Goal: Task Accomplishment & Management: Complete application form

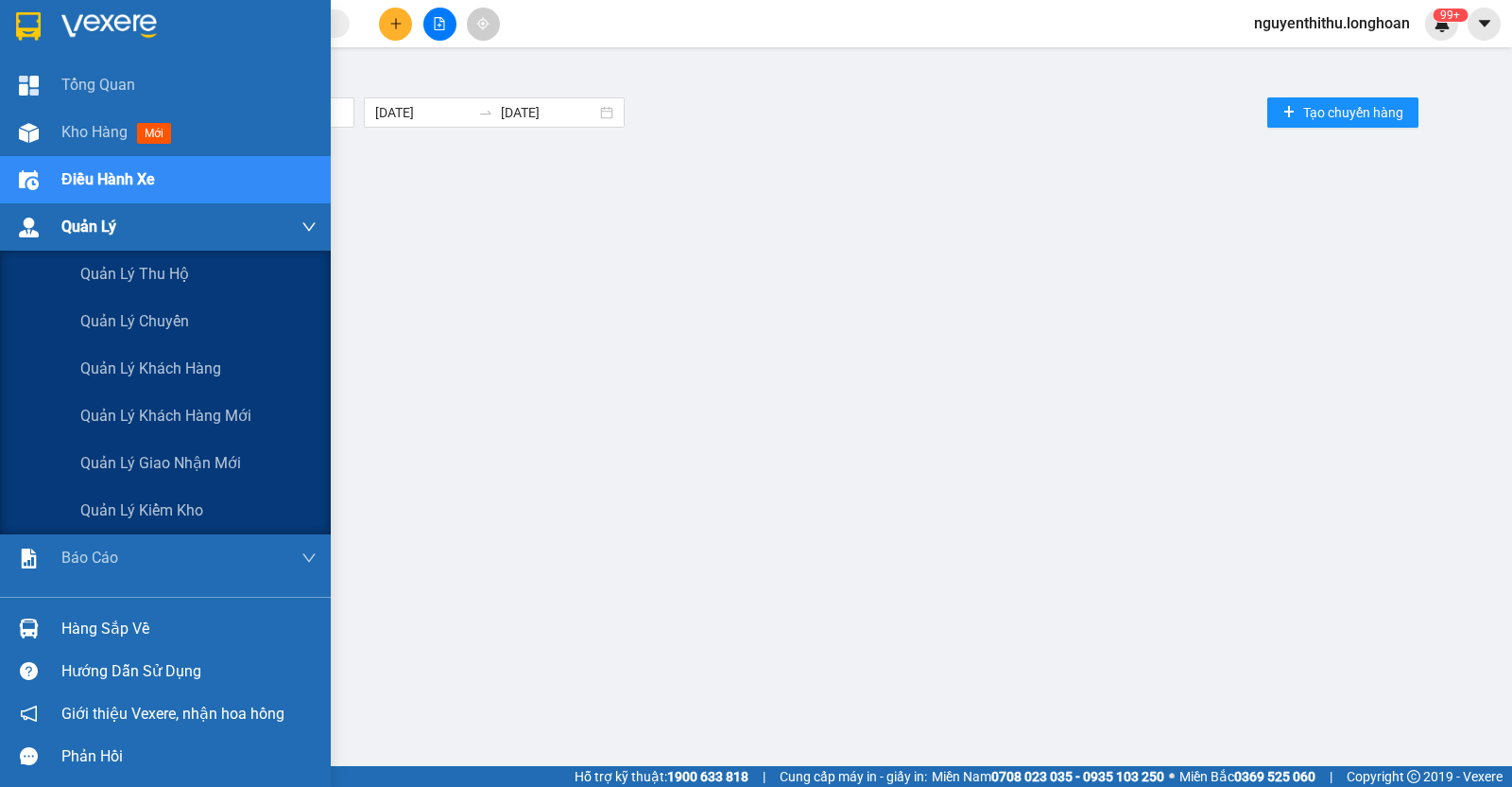
click at [69, 235] on span "Quản Lý" at bounding box center [88, 227] width 54 height 24
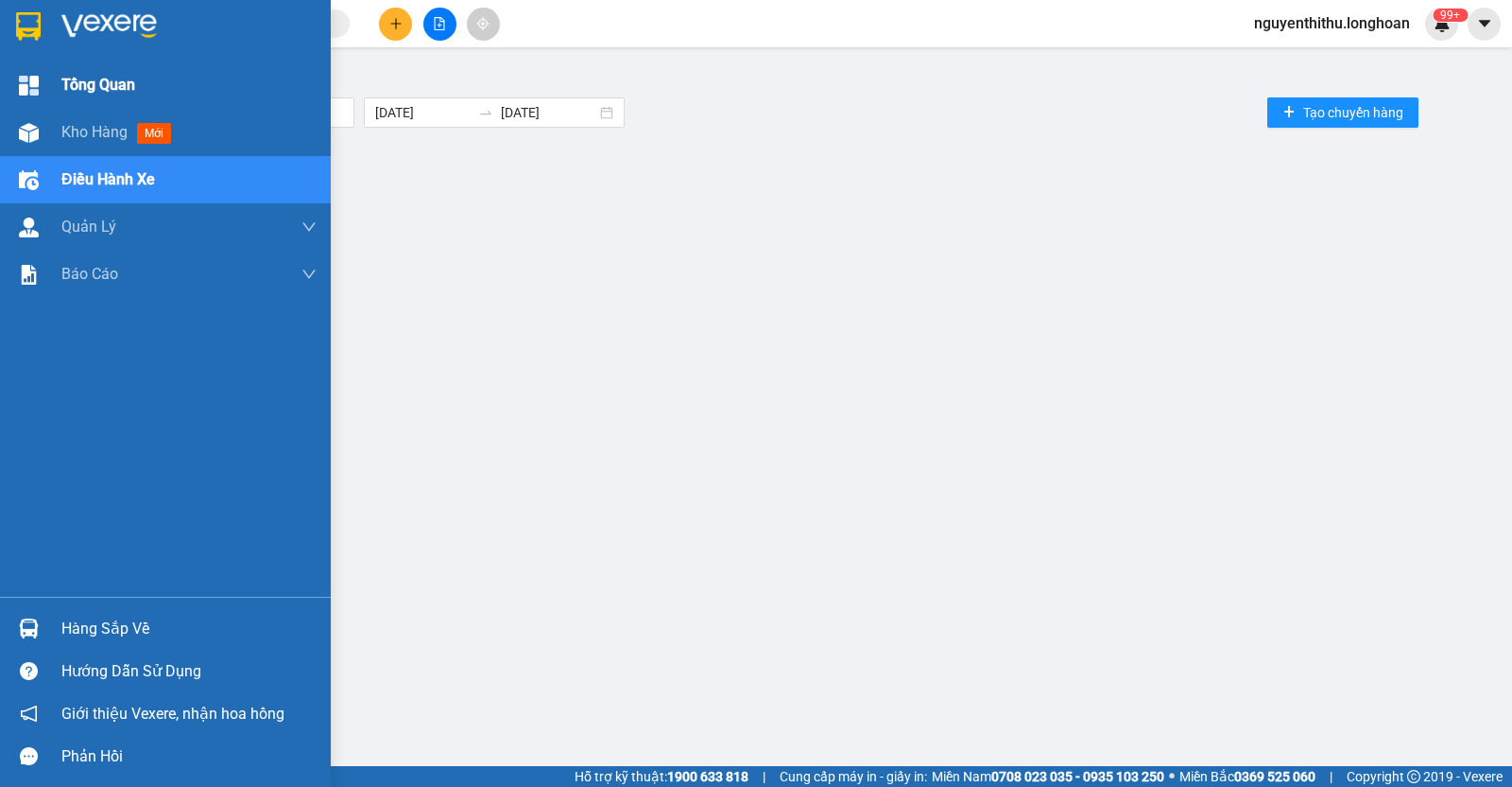
click at [74, 99] on div "Tổng Quan" at bounding box center [189, 85] width 256 height 48
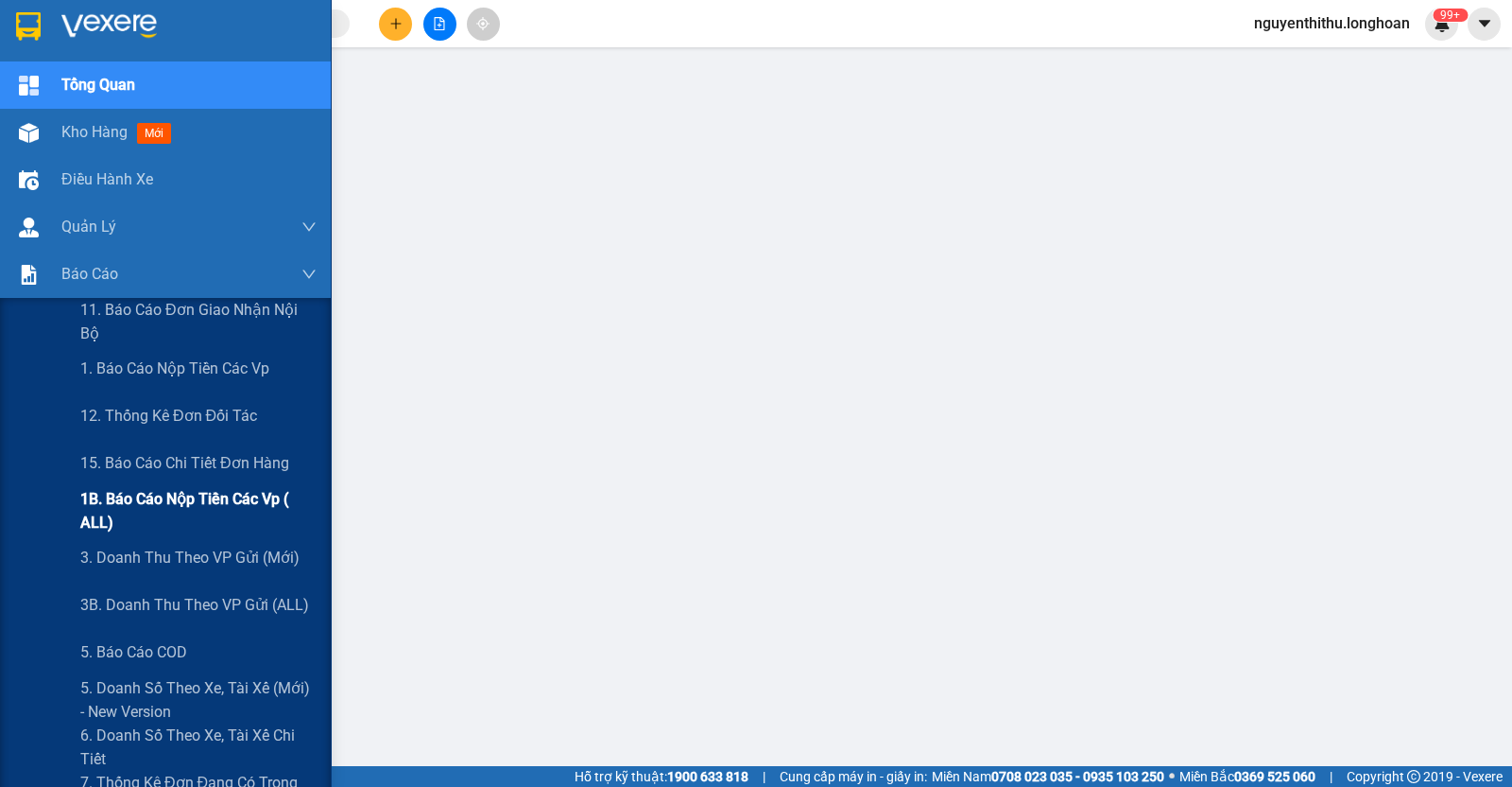
click at [137, 522] on span "1B. Báo cáo nộp tiền các vp ( ALL)" at bounding box center [198, 510] width 236 height 48
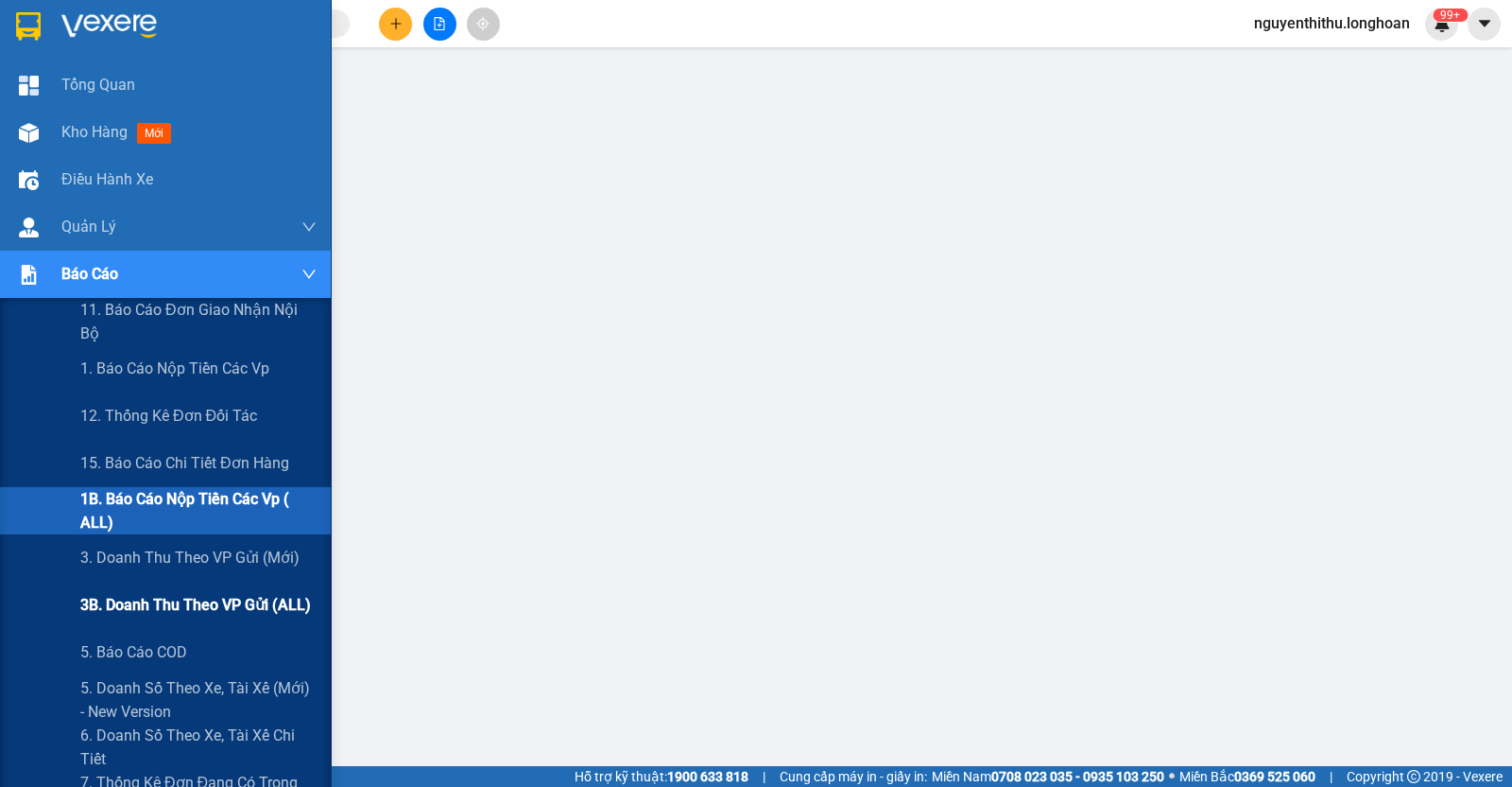
click at [184, 605] on span "3B. Doanh Thu theo VP Gửi (ALL)" at bounding box center [195, 605] width 231 height 24
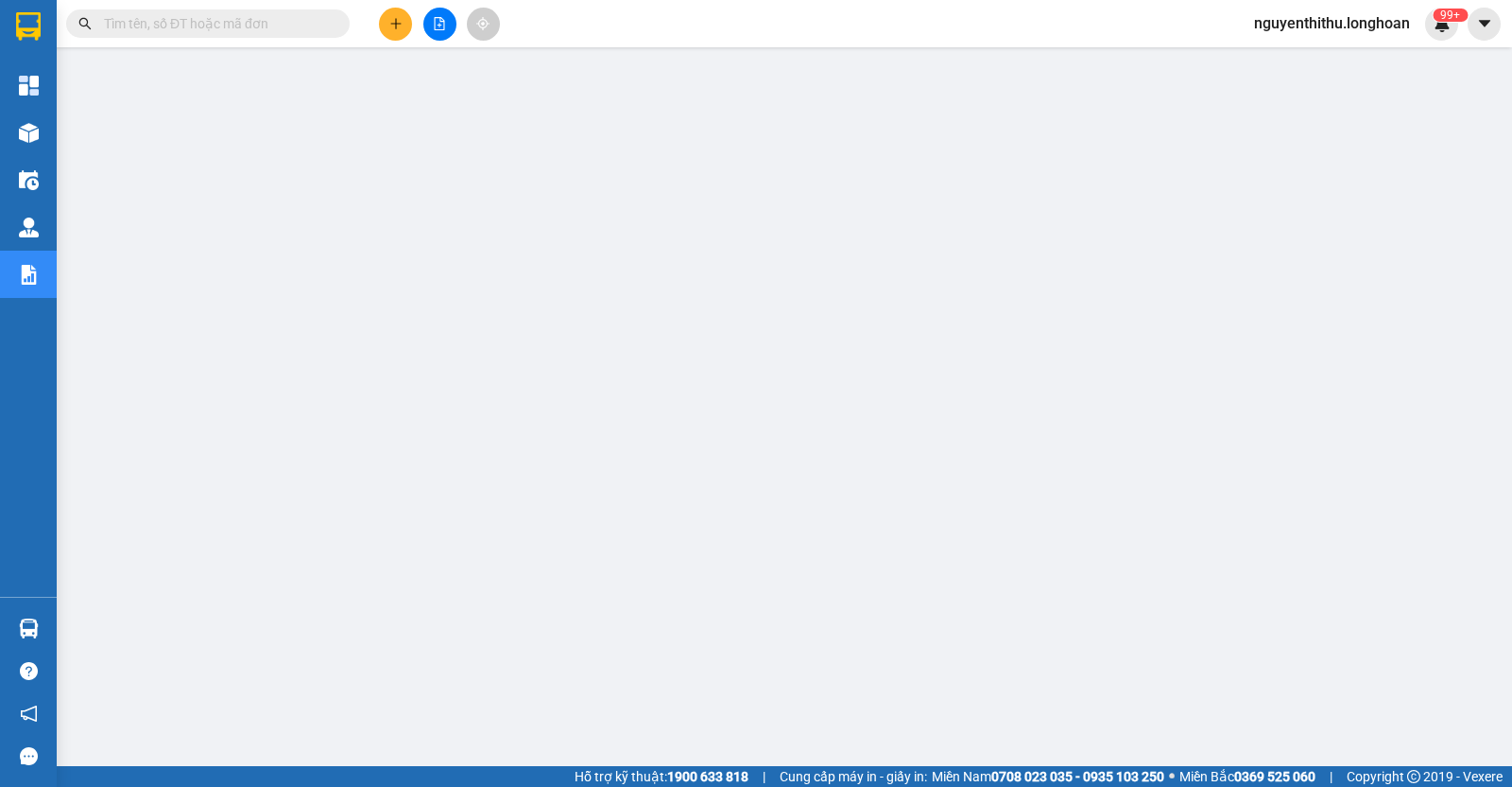
click at [190, 17] on input "text" at bounding box center [215, 23] width 223 height 21
paste input "DNTK0609250009"
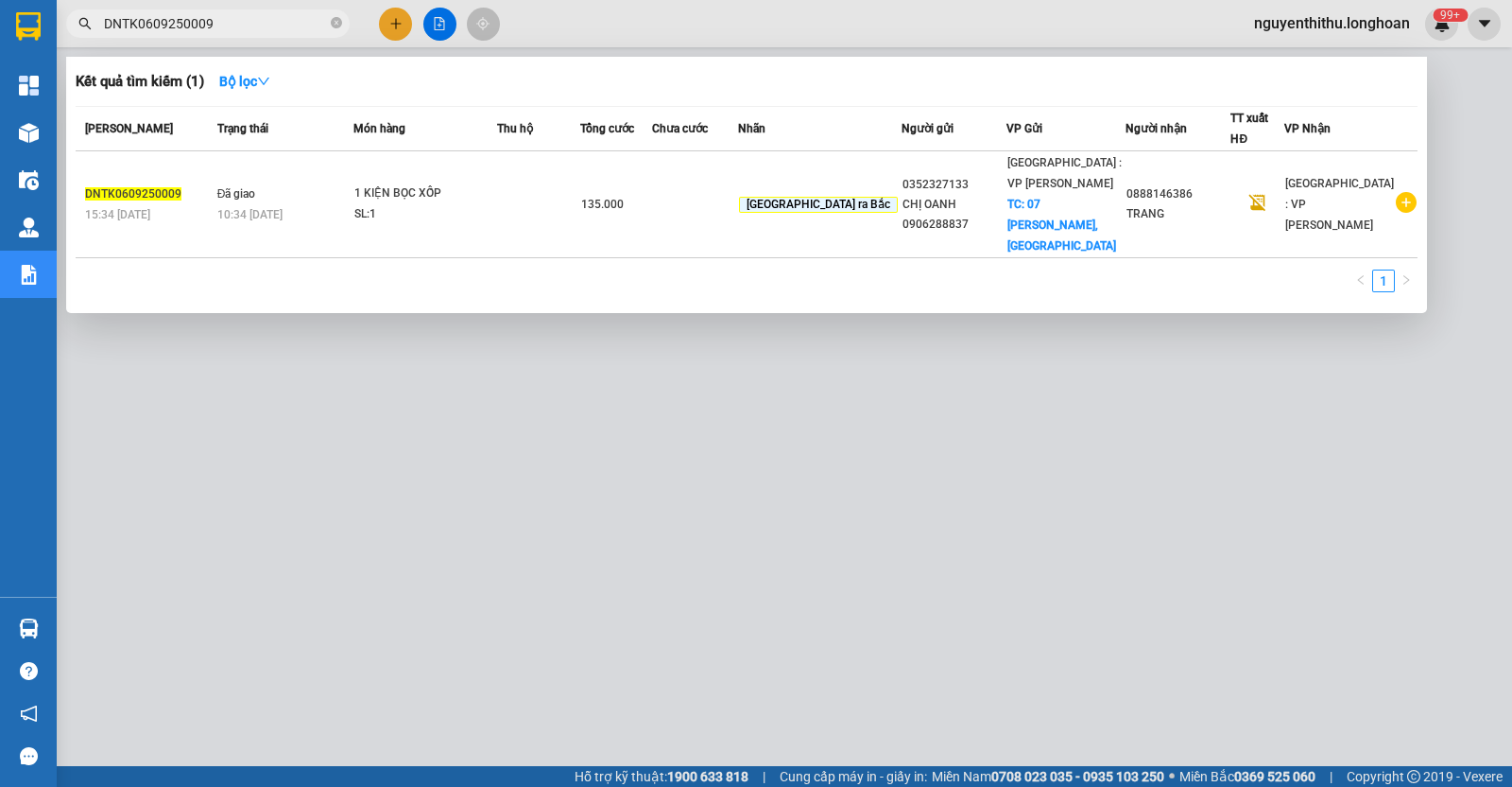
click at [256, 13] on input "DNTK0609250009" at bounding box center [215, 23] width 223 height 21
paste input "VPHM1109250002"
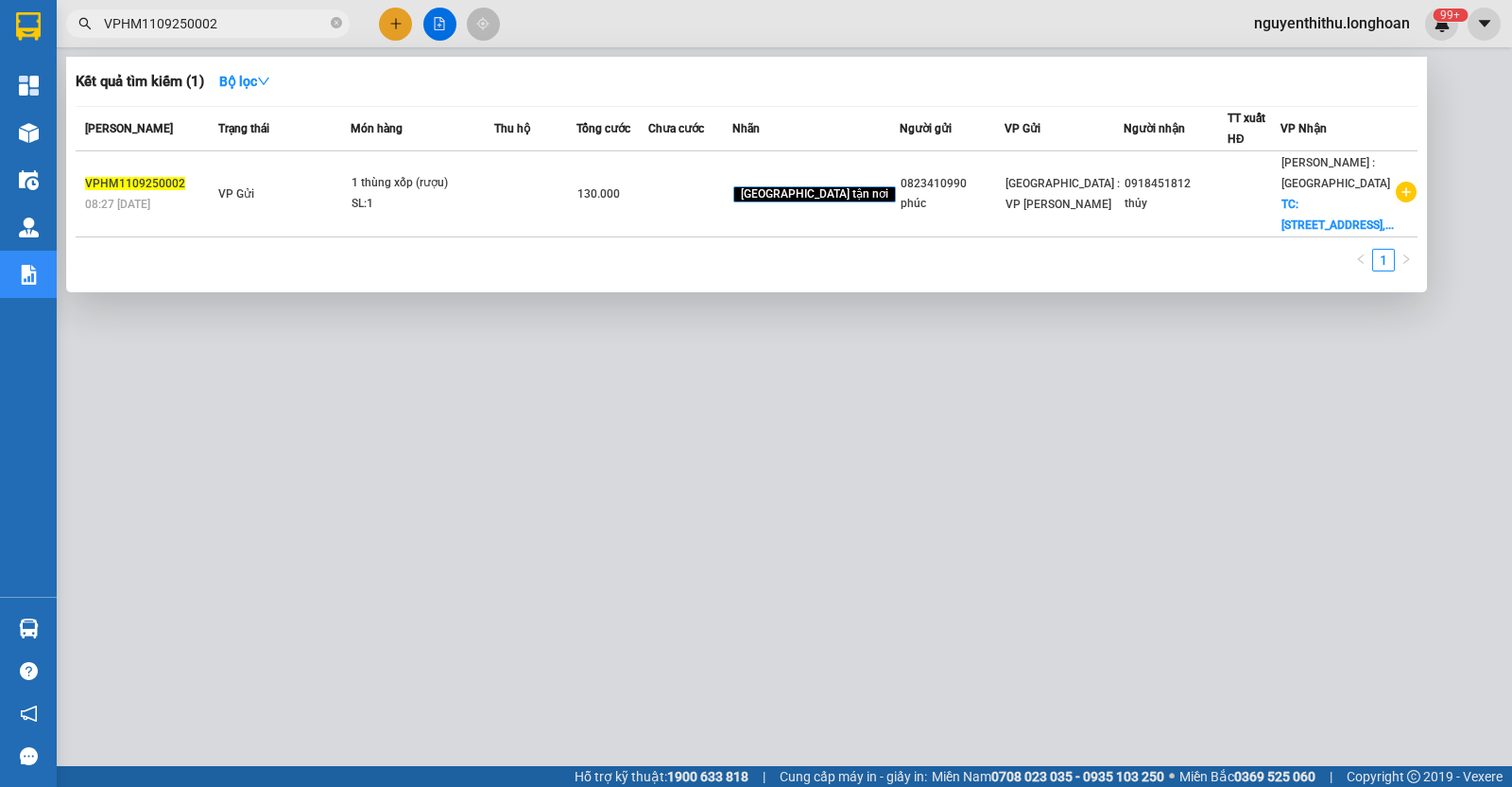
click at [257, 31] on input "VPHM1109250002" at bounding box center [215, 23] width 223 height 21
paste input "1"
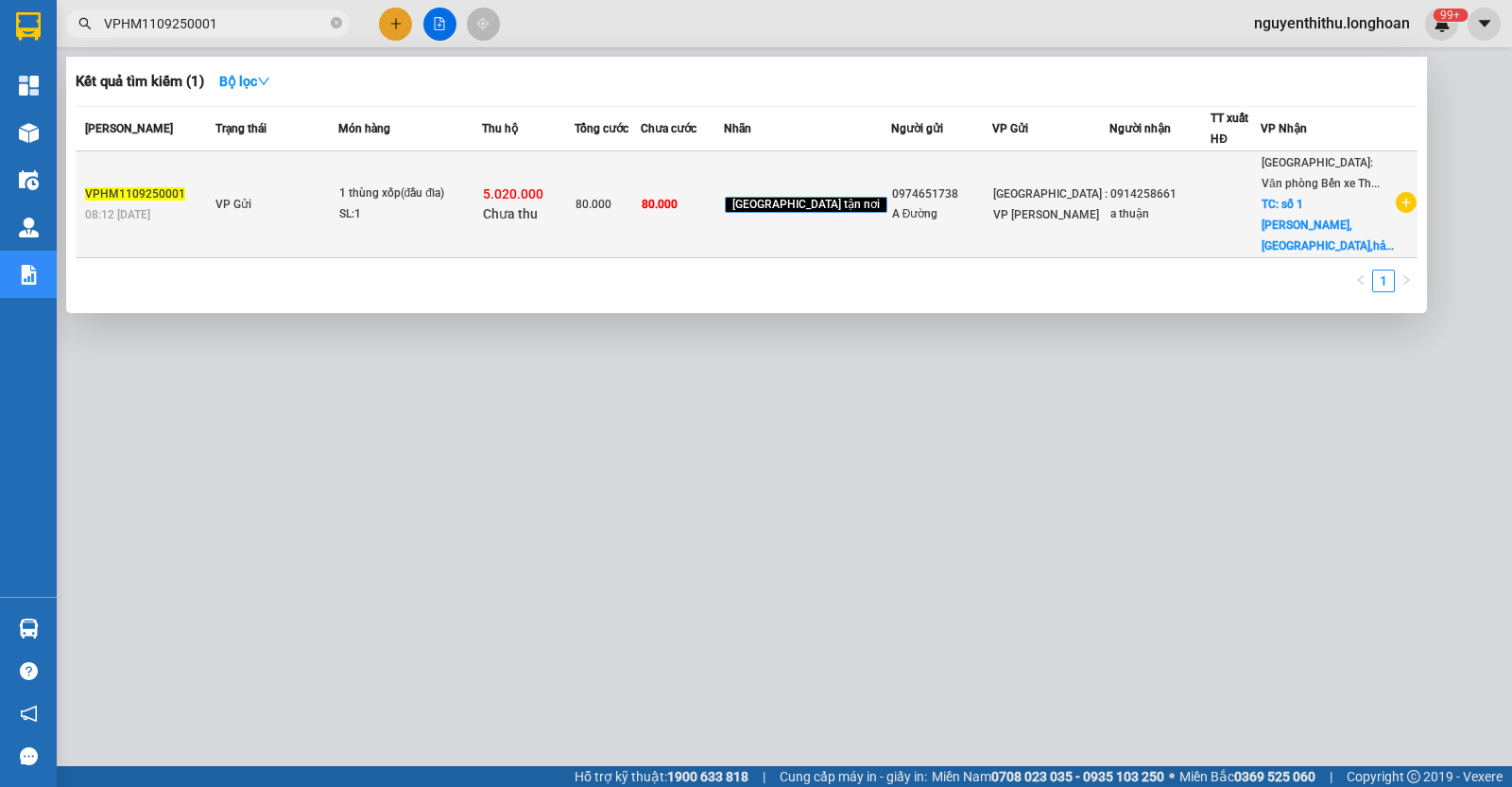
type input "VPHM1109250001"
click at [338, 219] on td "VP Gửi" at bounding box center [274, 205] width 128 height 107
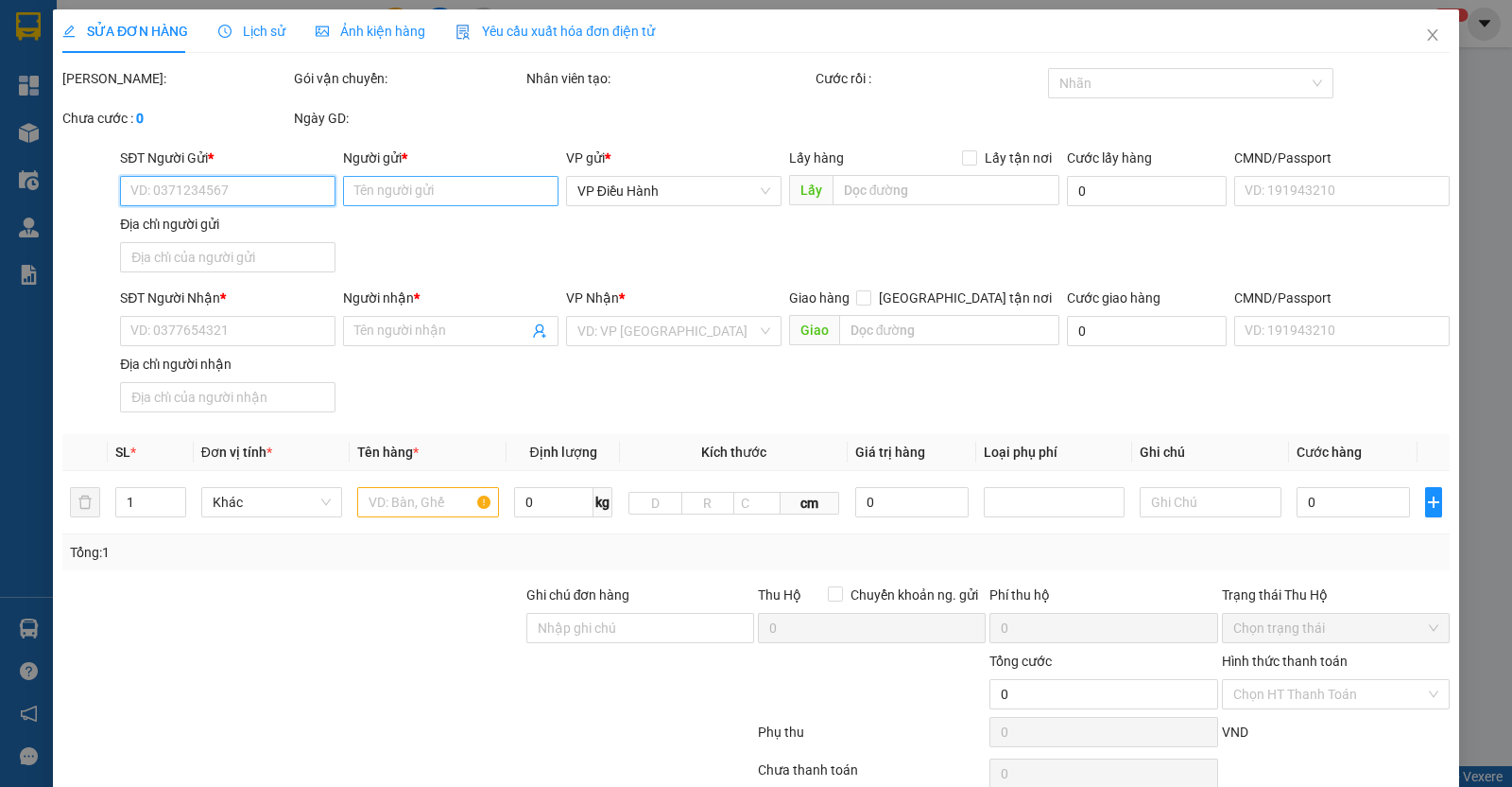
type input "0974651738"
type input "A Đường"
type input "0914258661"
type input "a thuận"
checkbox input "true"
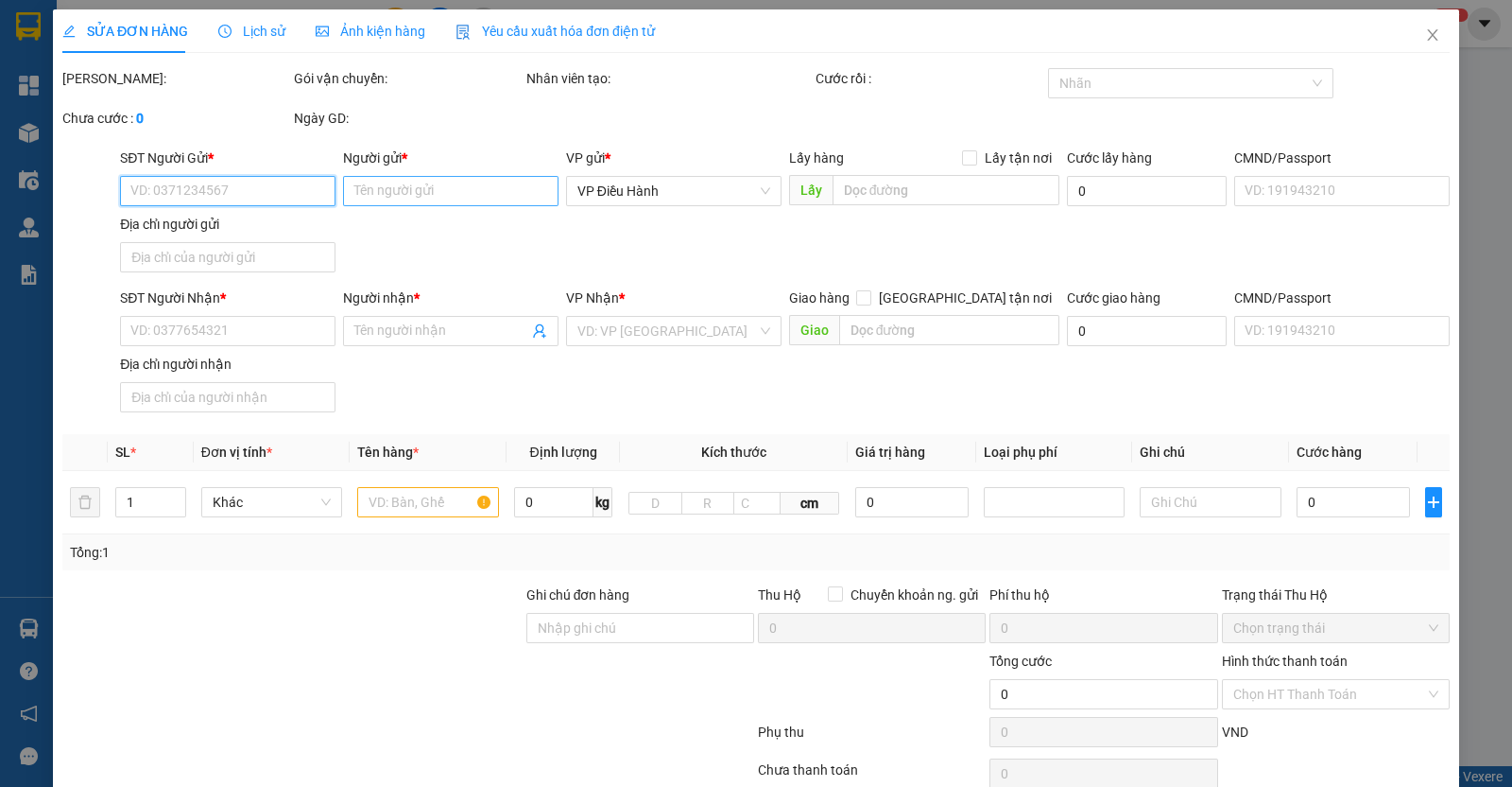
type input "số 1 [PERSON_NAME],[GEOGRAPHIC_DATA],[GEOGRAPHIC_DATA],[GEOGRAPHIC_DATA]"
type input "nhận nguyên kiện,giao nguyên kiện,bể vỡ k đền"
type input "80.000"
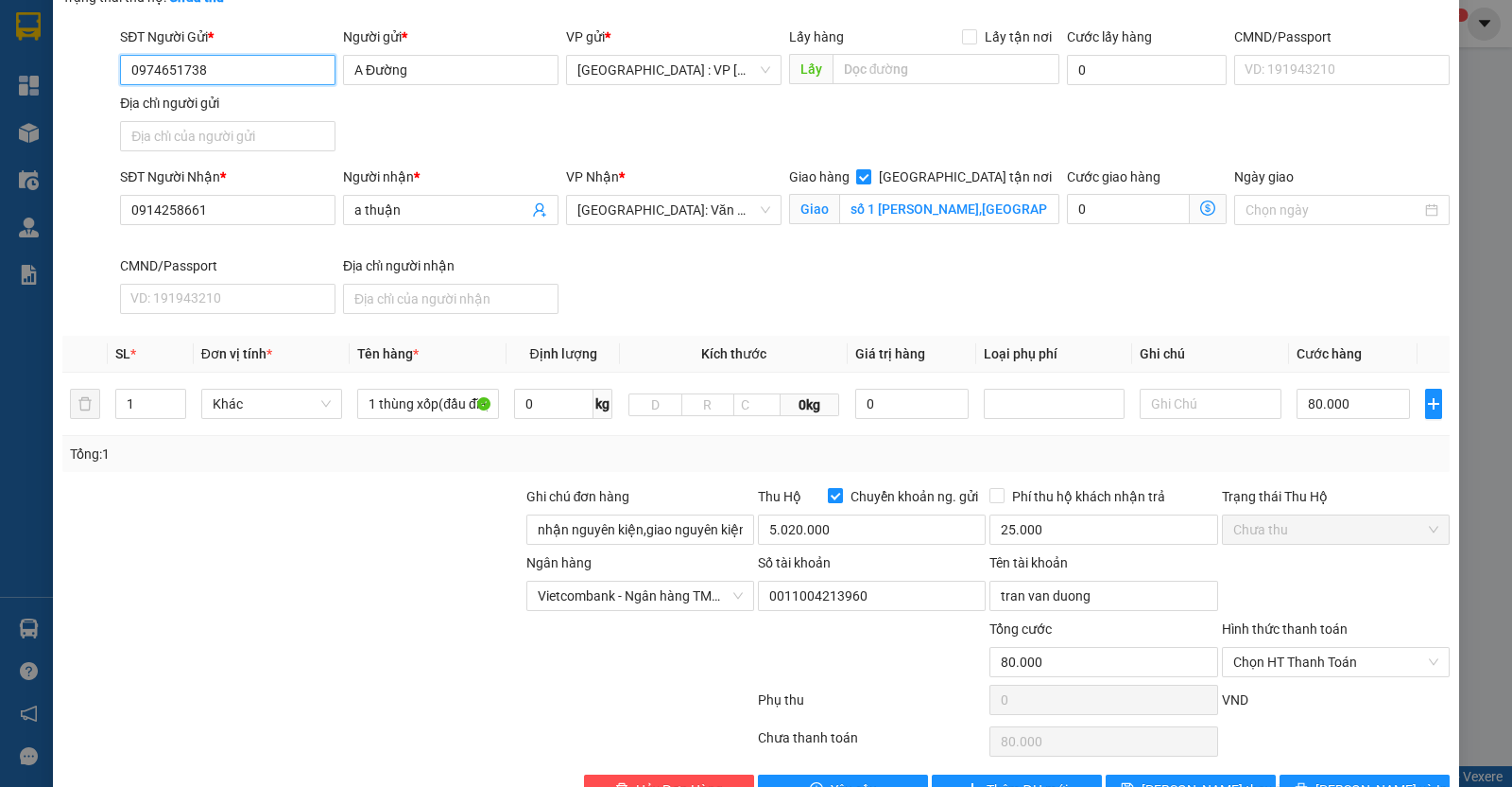
scroll to position [213, 0]
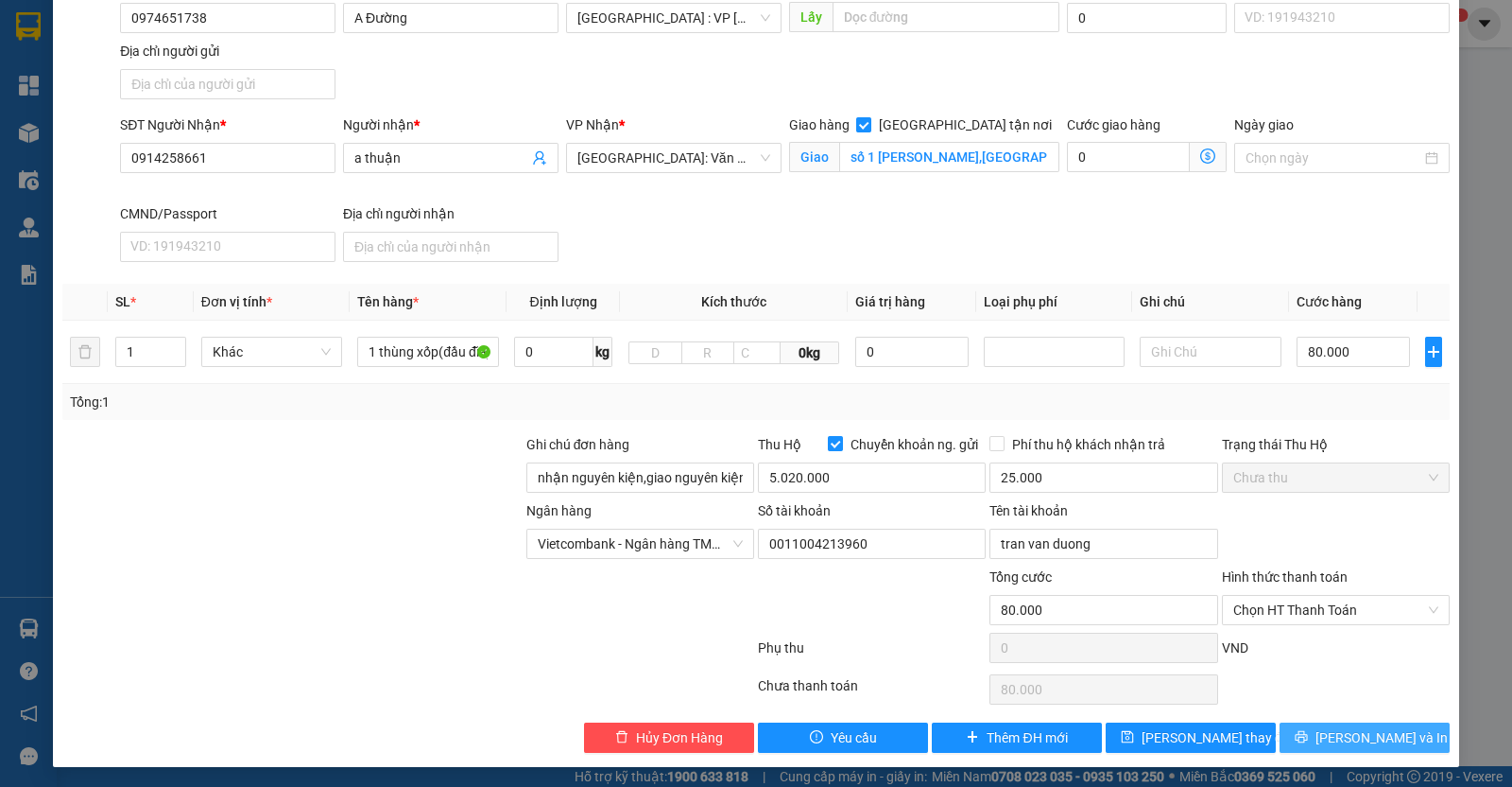
click at [1341, 728] on span "[PERSON_NAME] và In" at bounding box center [1382, 737] width 133 height 21
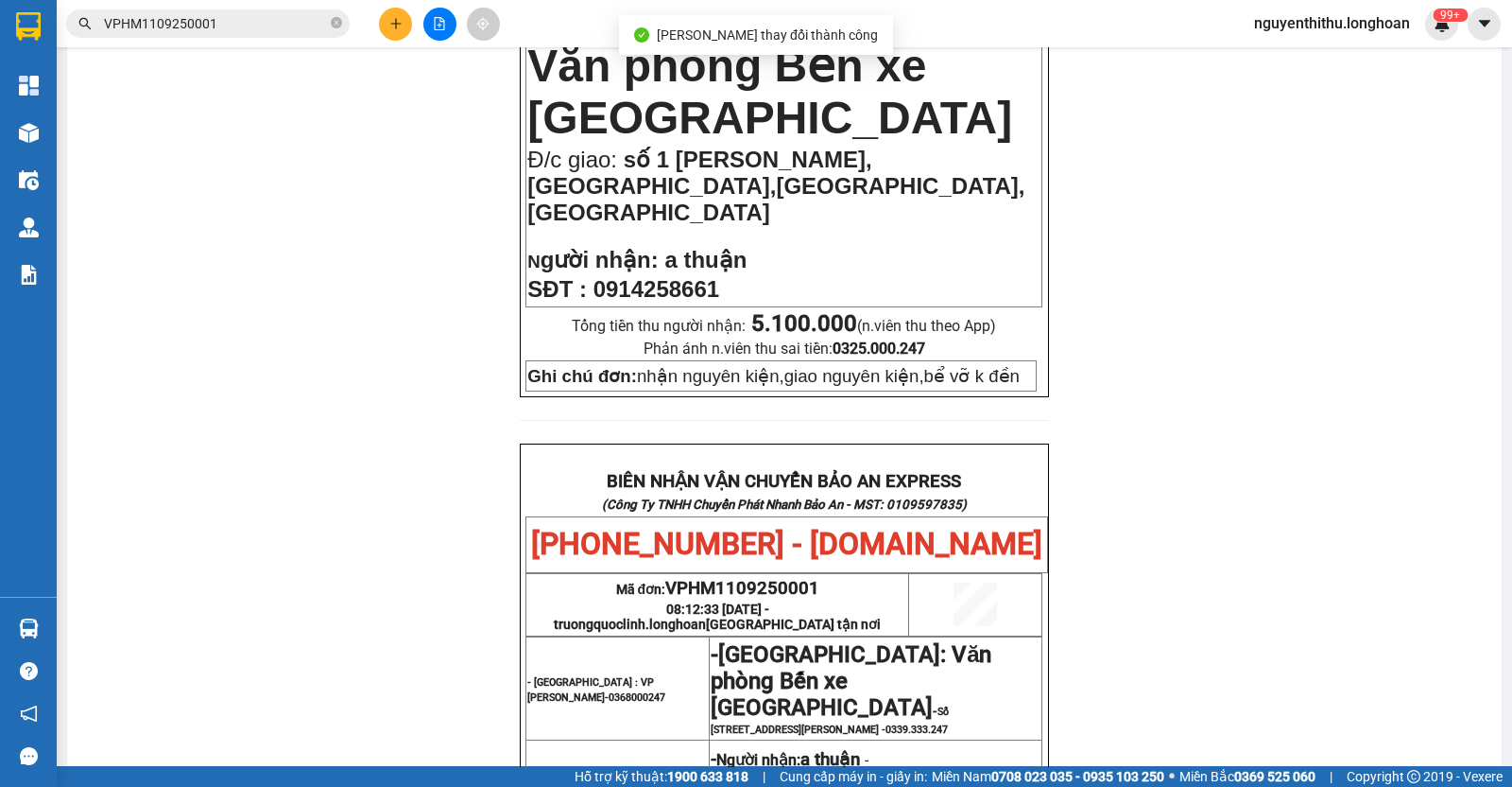
scroll to position [945, 0]
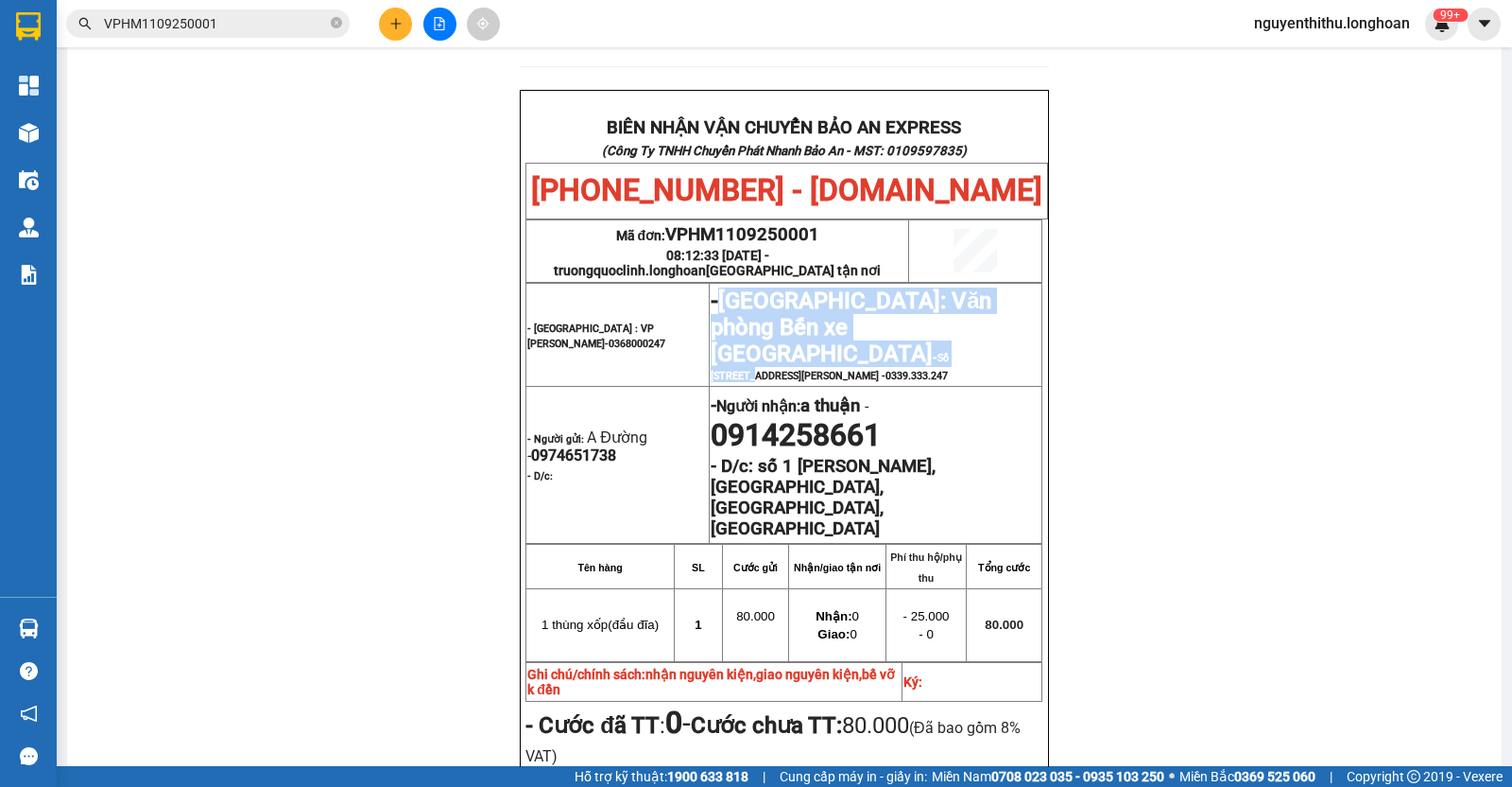
drag, startPoint x: 723, startPoint y: 248, endPoint x: 921, endPoint y: 272, distance: 199.4
click at [921, 287] on p "- [GEOGRAPHIC_DATA]: Văn phòng Bến xe [GEOGRAPHIC_DATA] - Số [STREET_ADDRESS][P…" at bounding box center [875, 334] width 330 height 94
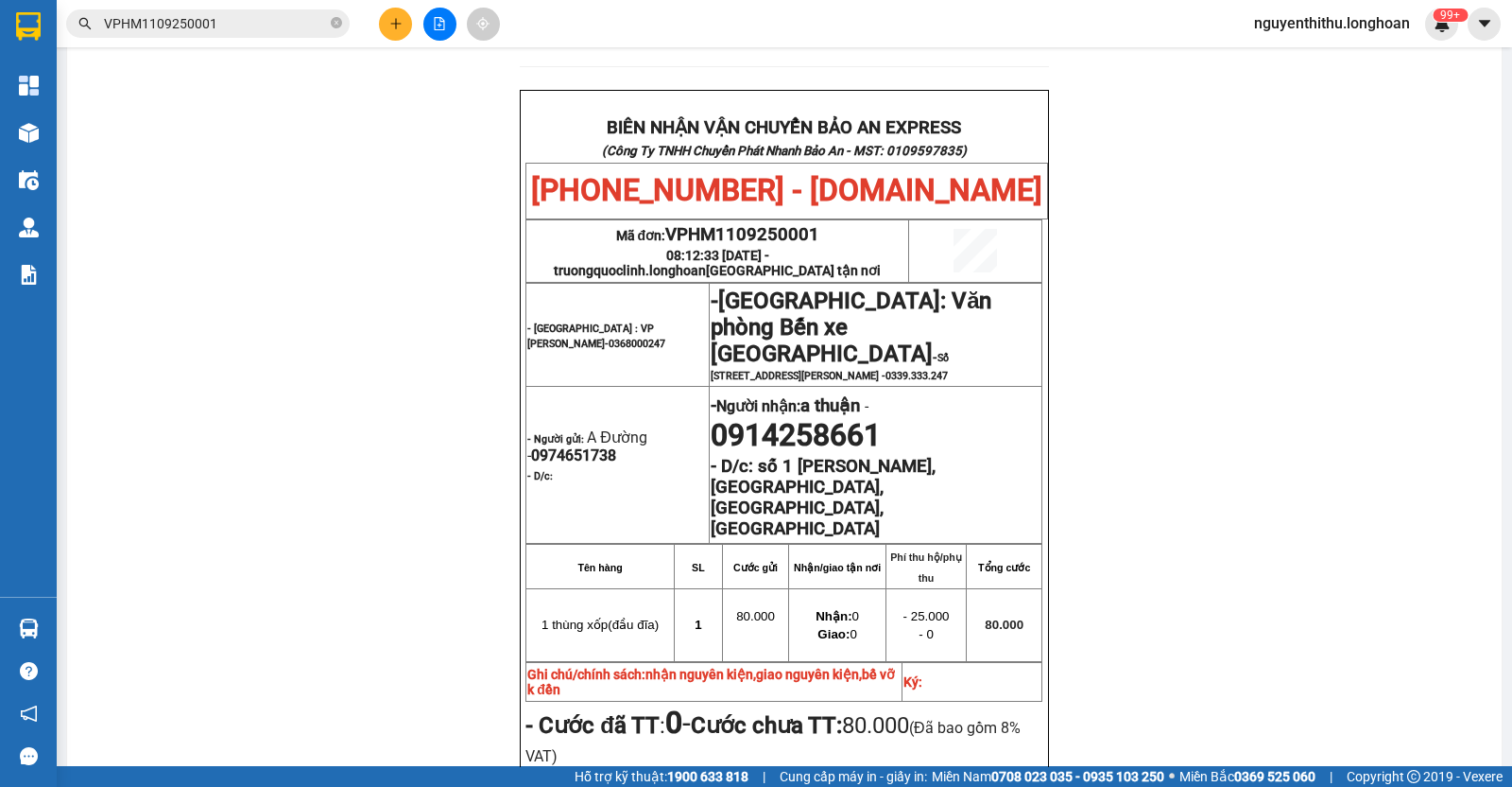
click at [949, 712] on span "80.000 (Đã bao gồm 8% VAT)" at bounding box center [772, 738] width 494 height 55
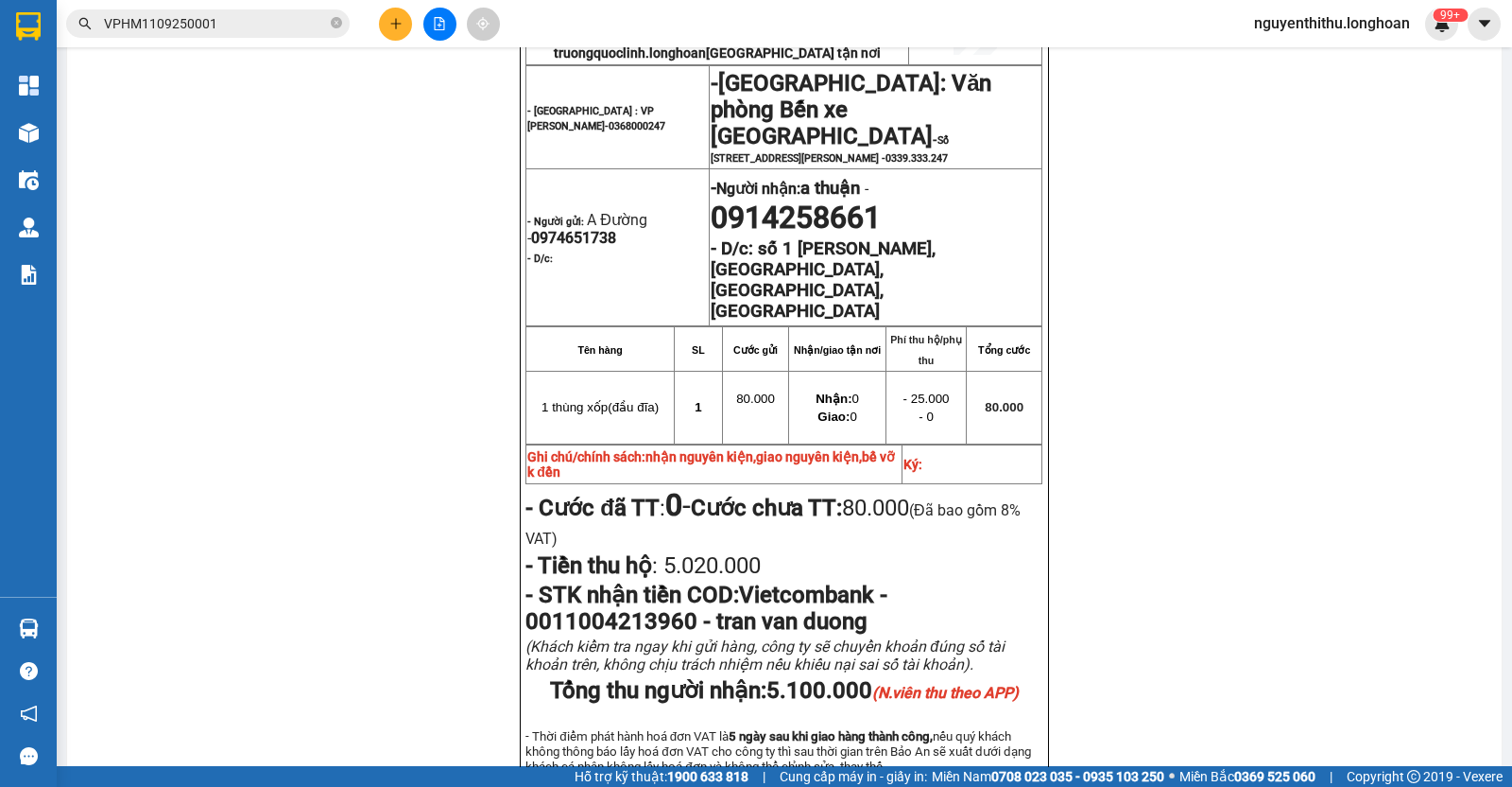
scroll to position [1181, 0]
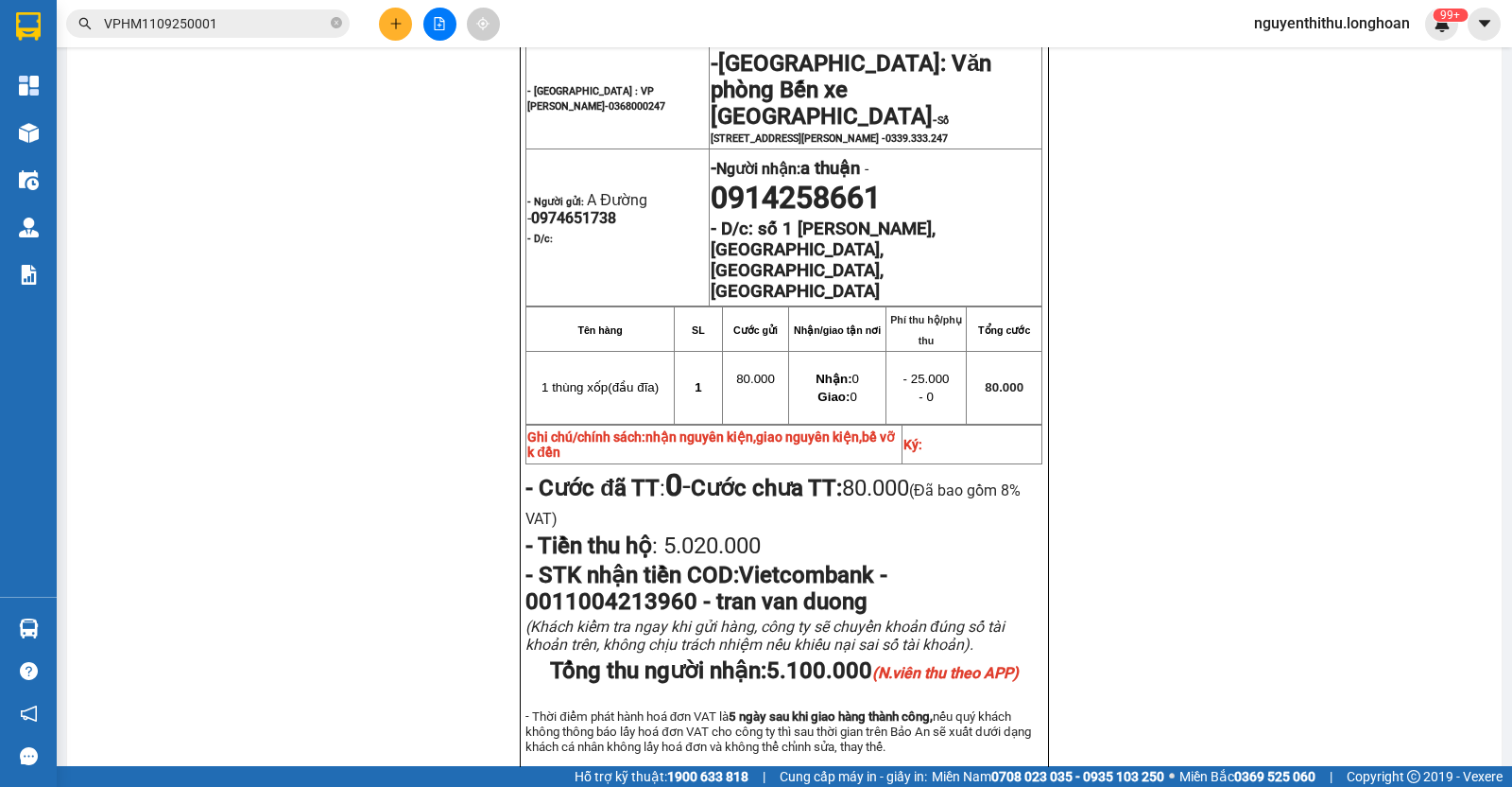
drag, startPoint x: 762, startPoint y: 597, endPoint x: 872, endPoint y: 615, distance: 111.5
click at [872, 657] on span "Tổng thu người nhận: 5.100.000 (N.viên thu theo APP)" at bounding box center [784, 670] width 469 height 27
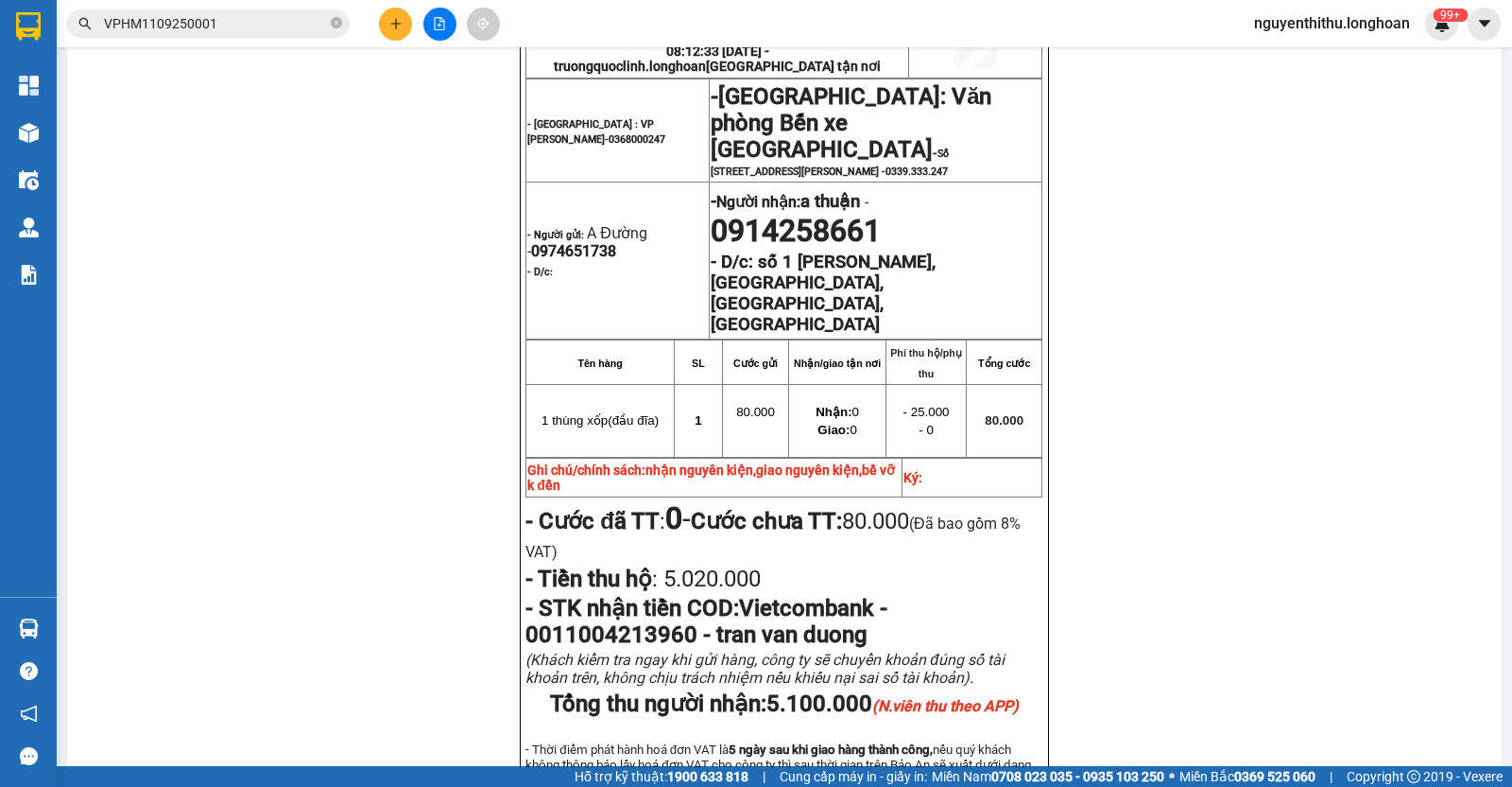
scroll to position [1064, 0]
